Goal: Task Accomplishment & Management: Manage account settings

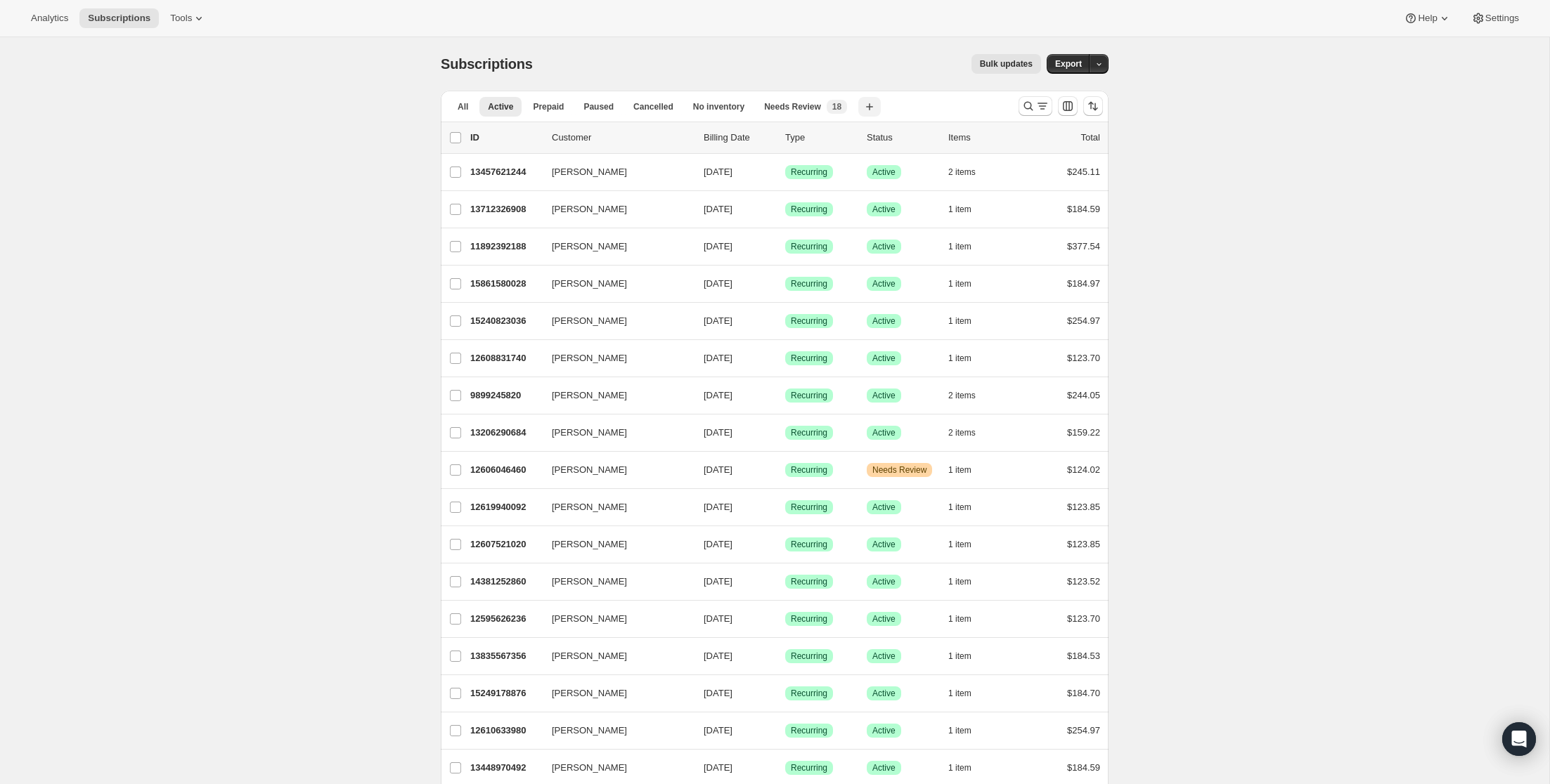
click at [876, 108] on icon "button" at bounding box center [869, 106] width 14 height 14
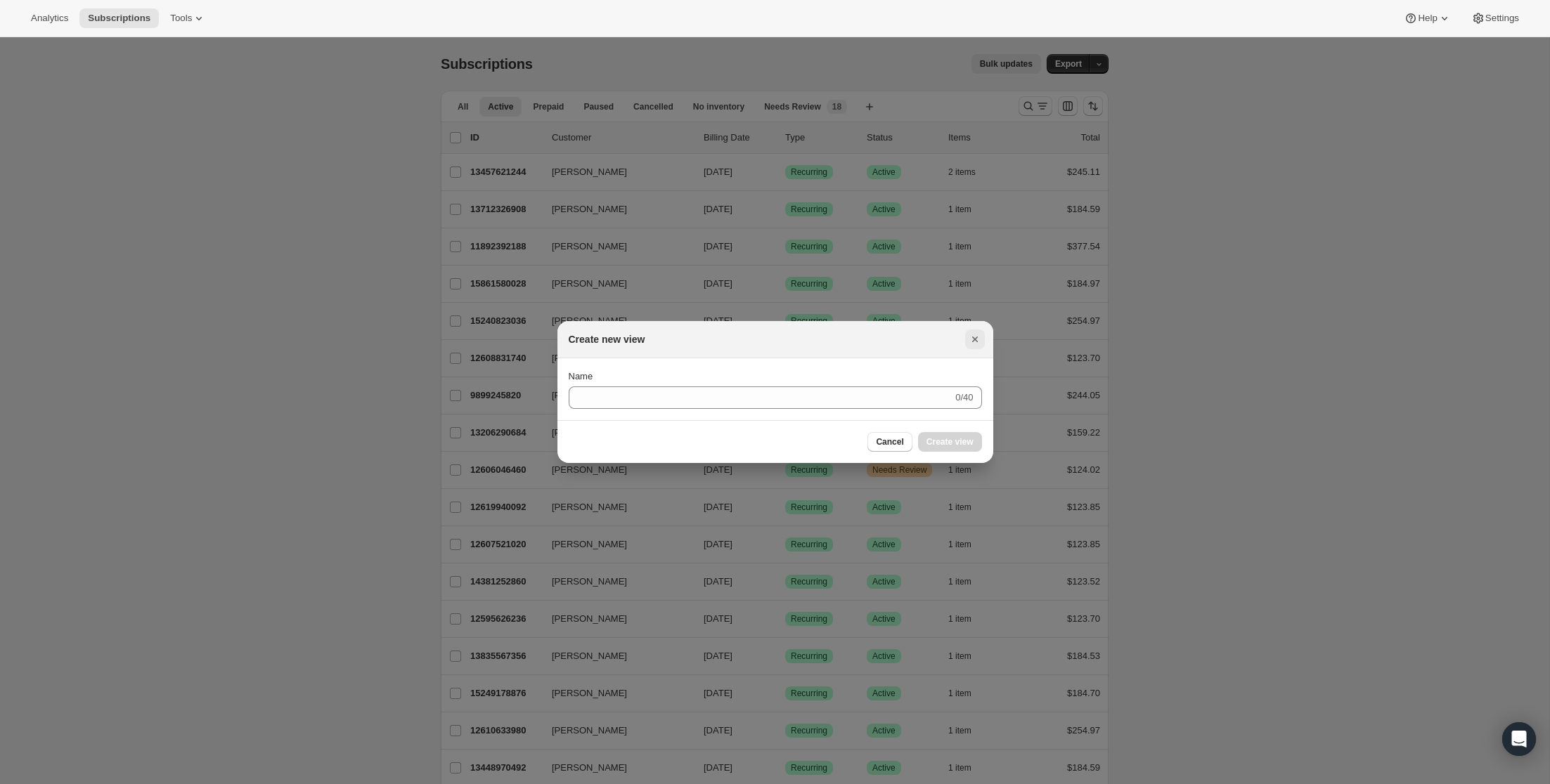
click at [970, 336] on icon "Close" at bounding box center [974, 339] width 14 height 14
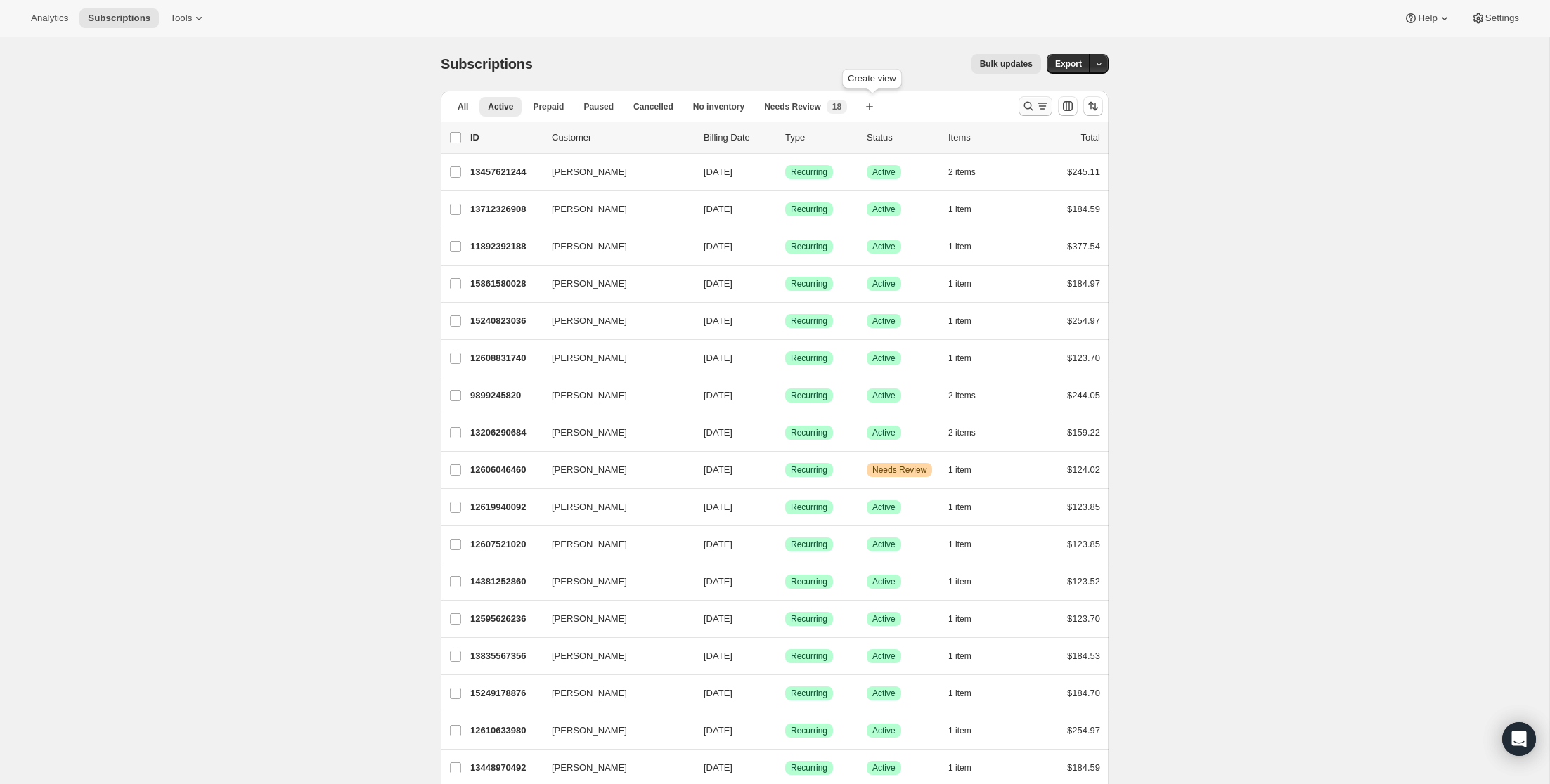
click at [1043, 108] on icon "Search and filter results" at bounding box center [1042, 105] width 14 height 14
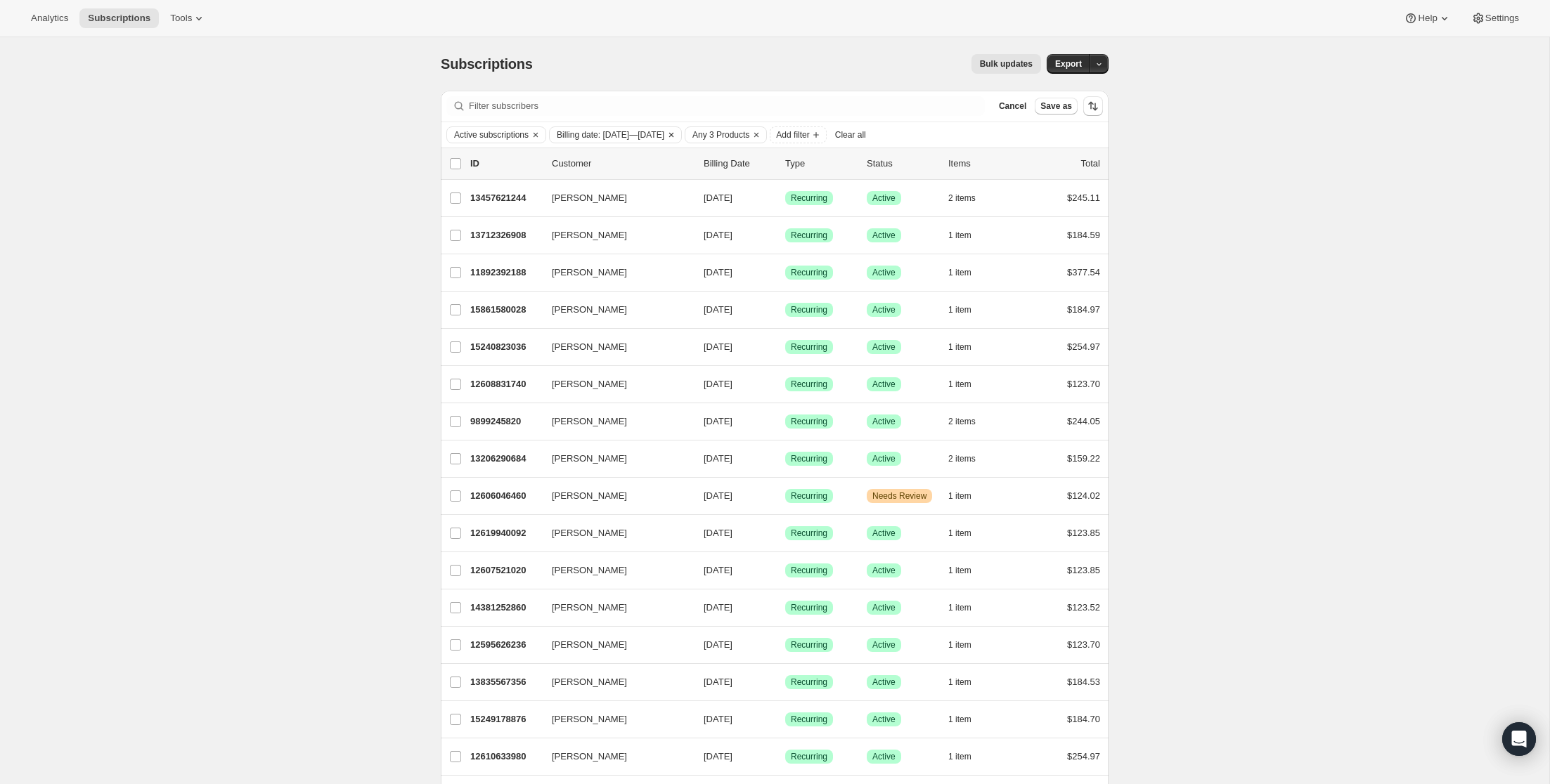
click at [674, 135] on icon "Clear" at bounding box center [671, 135] width 4 height 4
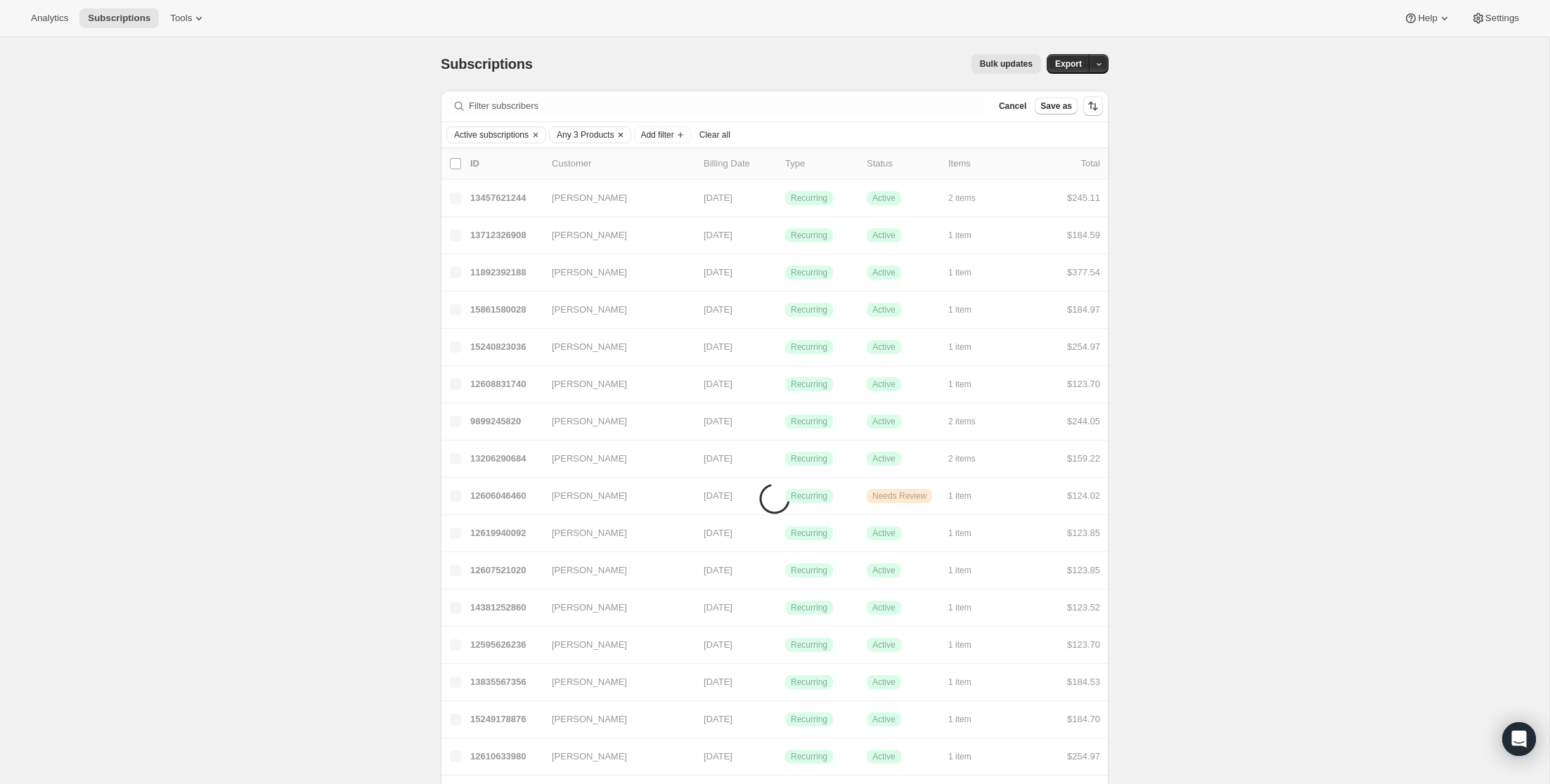
click at [622, 136] on icon "Clear" at bounding box center [621, 135] width 4 height 4
click at [572, 133] on span "Add filter" at bounding box center [571, 135] width 33 height 11
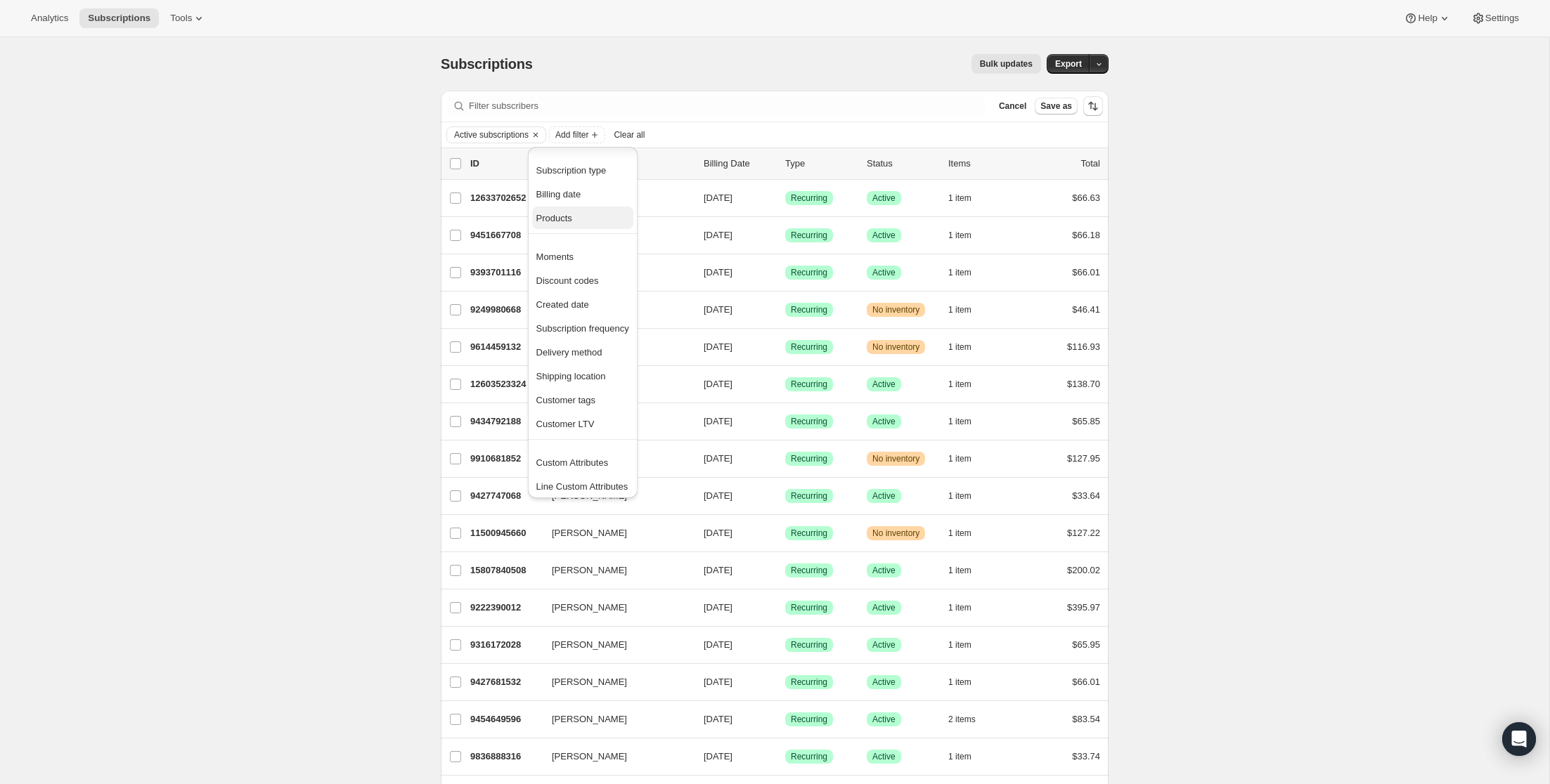
scroll to position [4, 0]
click at [53, 20] on span "Analytics" at bounding box center [49, 18] width 37 height 11
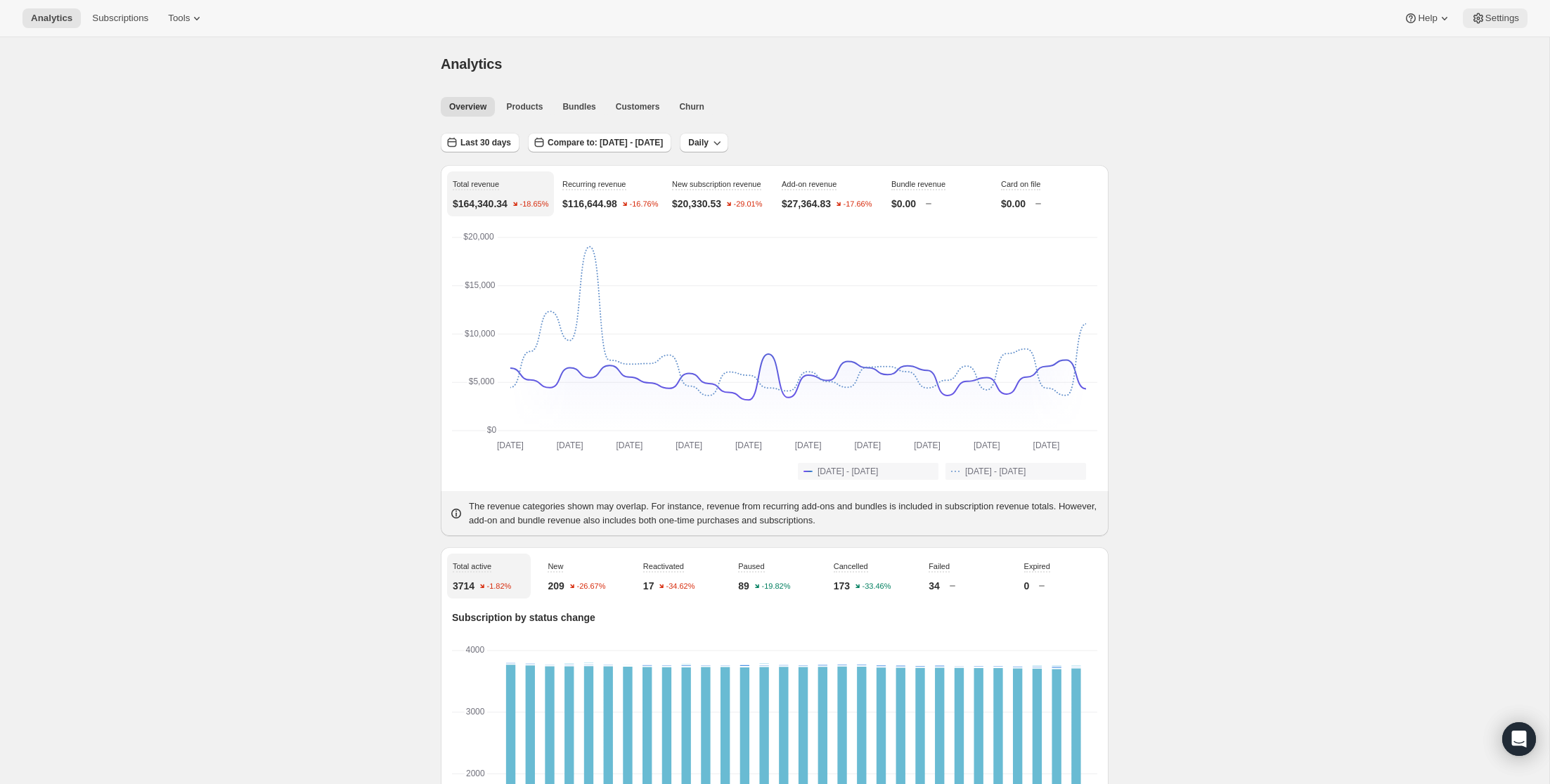
click at [1508, 22] on span "Settings" at bounding box center [1502, 18] width 34 height 11
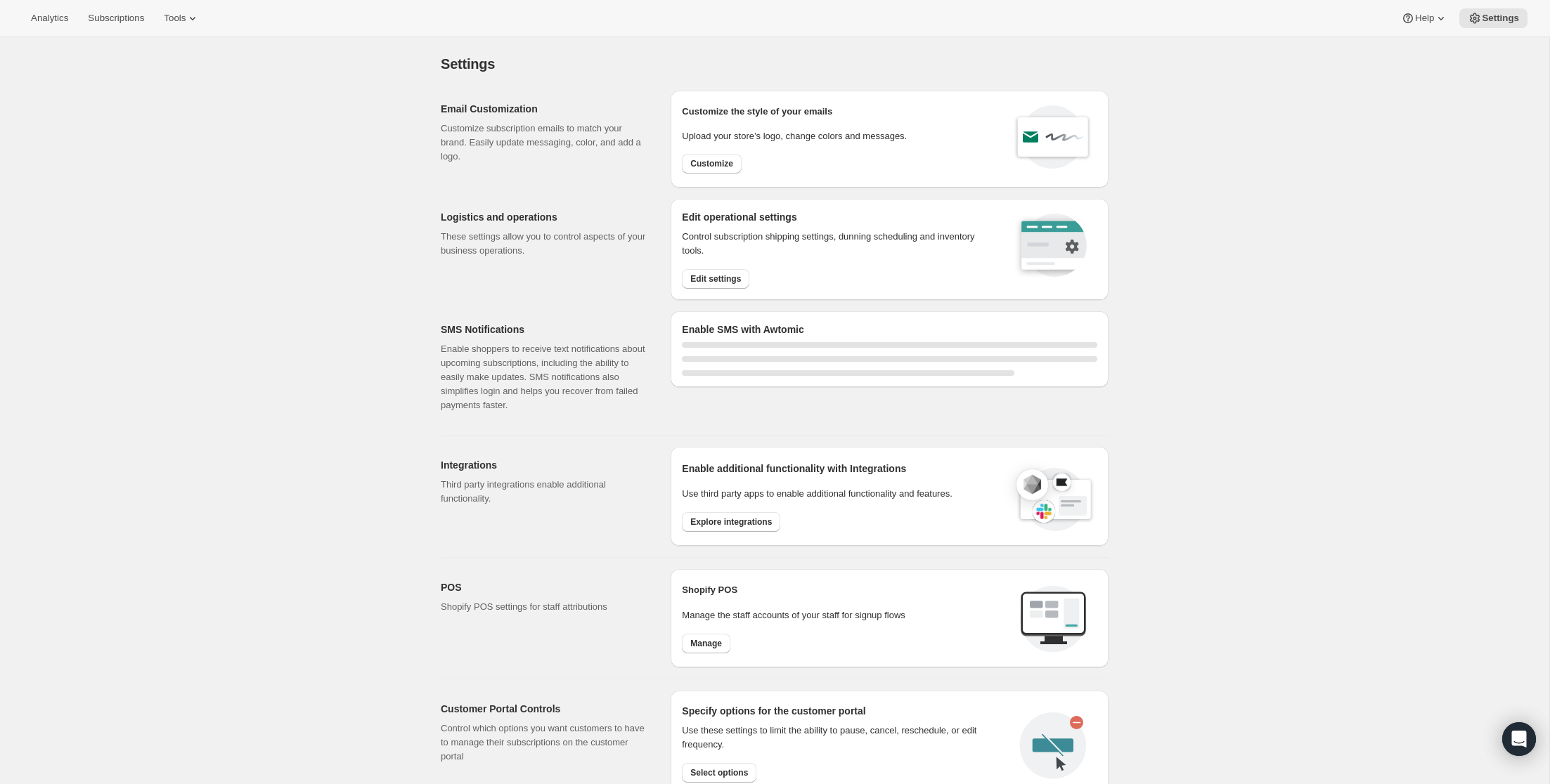
select select "22:00"
select select "09:00"
